Goal: Transaction & Acquisition: Purchase product/service

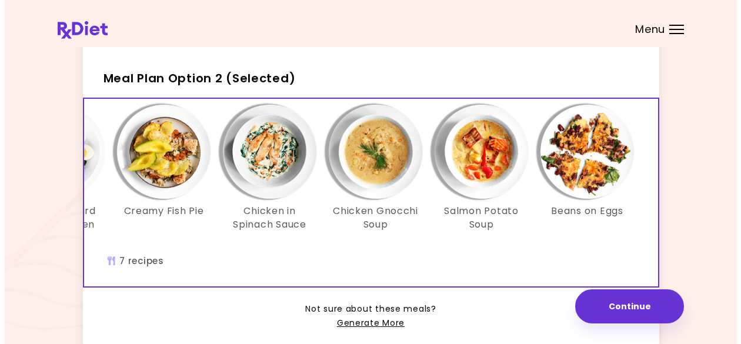
scroll to position [302, 0]
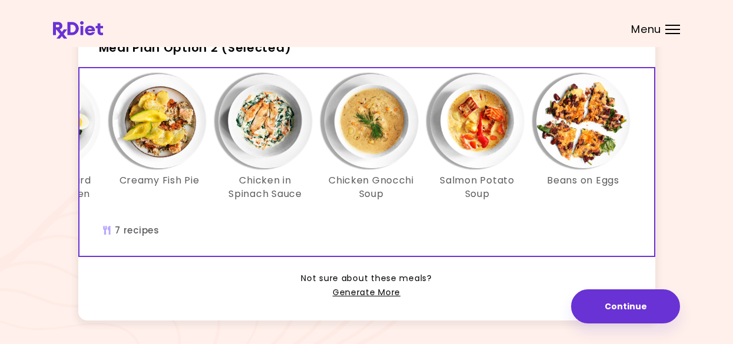
click at [500, 195] on h3 "Salmon Potato Soup" at bounding box center [477, 187] width 94 height 26
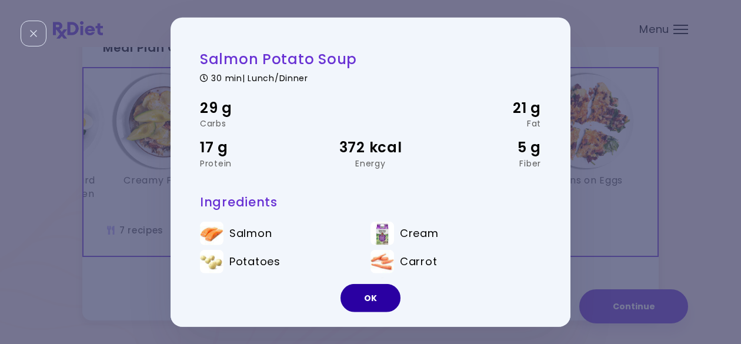
click at [373, 298] on button "OK" at bounding box center [371, 298] width 60 height 28
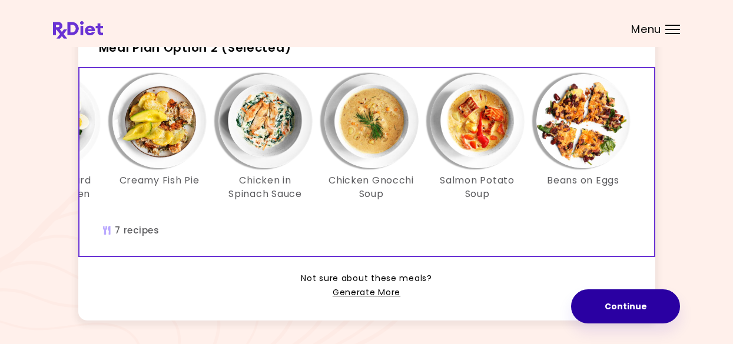
click at [630, 307] on button "Continue" at bounding box center [625, 307] width 109 height 34
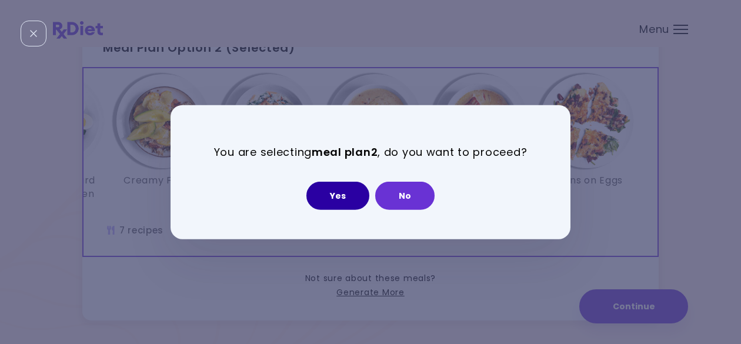
click at [335, 201] on button "Yes" at bounding box center [338, 196] width 63 height 28
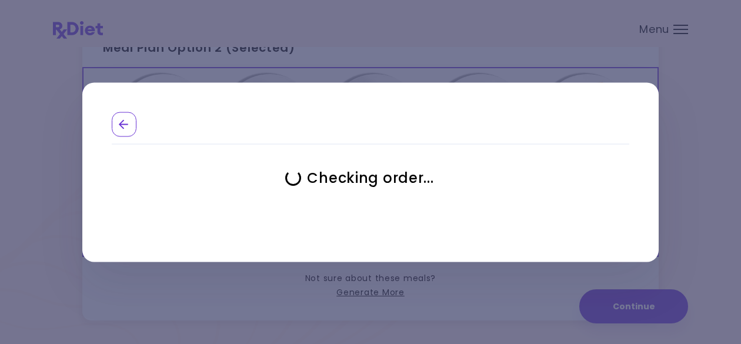
select select "**********"
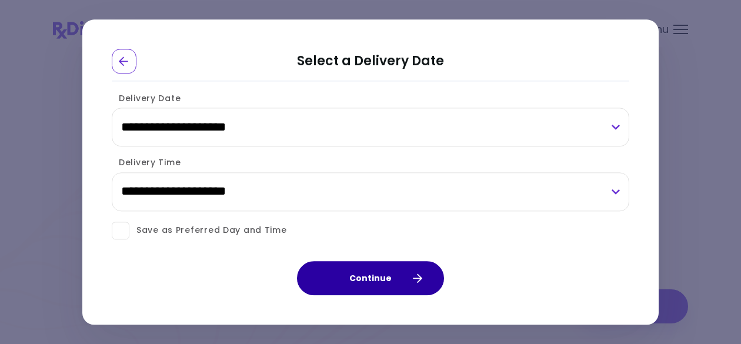
click at [361, 284] on button "Continue" at bounding box center [370, 278] width 147 height 34
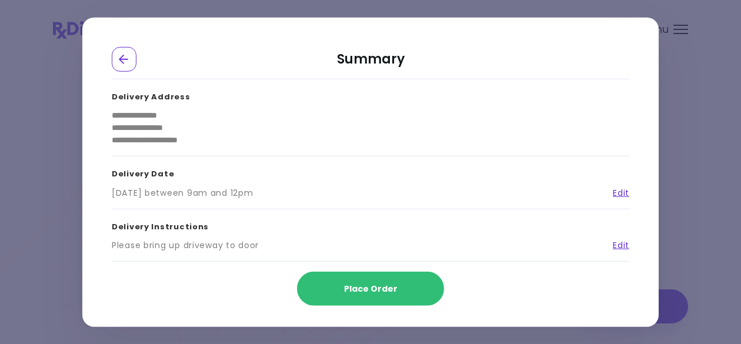
click at [361, 284] on span "Place Order" at bounding box center [371, 289] width 54 height 12
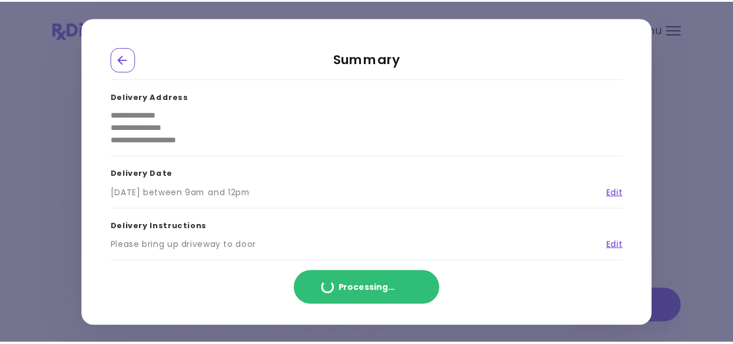
scroll to position [283, 0]
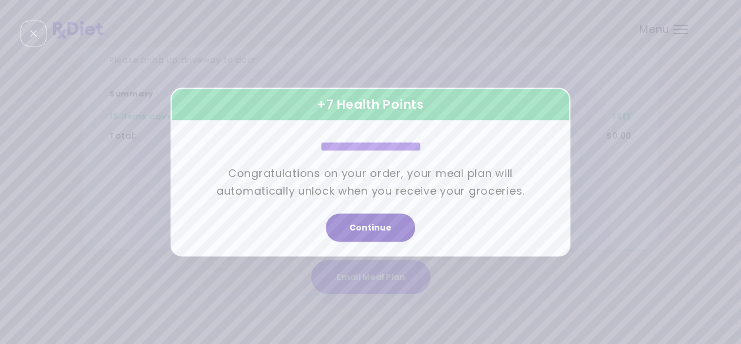
click at [368, 231] on button "Continue" at bounding box center [370, 228] width 89 height 28
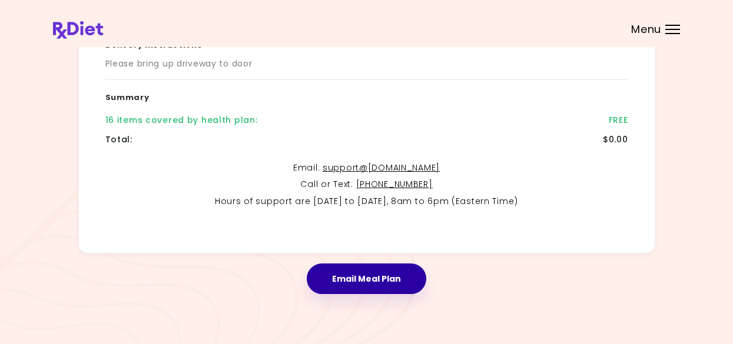
click at [368, 281] on button "Email Meal Plan" at bounding box center [366, 279] width 119 height 31
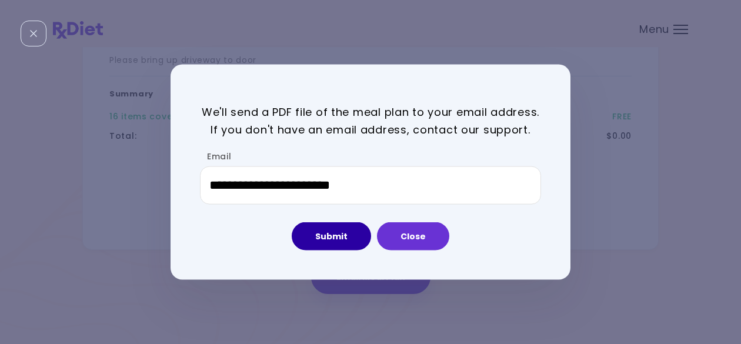
click at [334, 235] on button "Submit" at bounding box center [331, 236] width 79 height 28
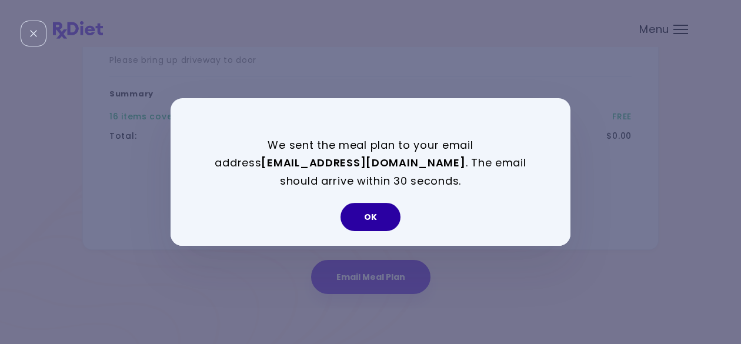
click at [379, 223] on button "OK" at bounding box center [371, 217] width 60 height 28
